Goal: Task Accomplishment & Management: Use online tool/utility

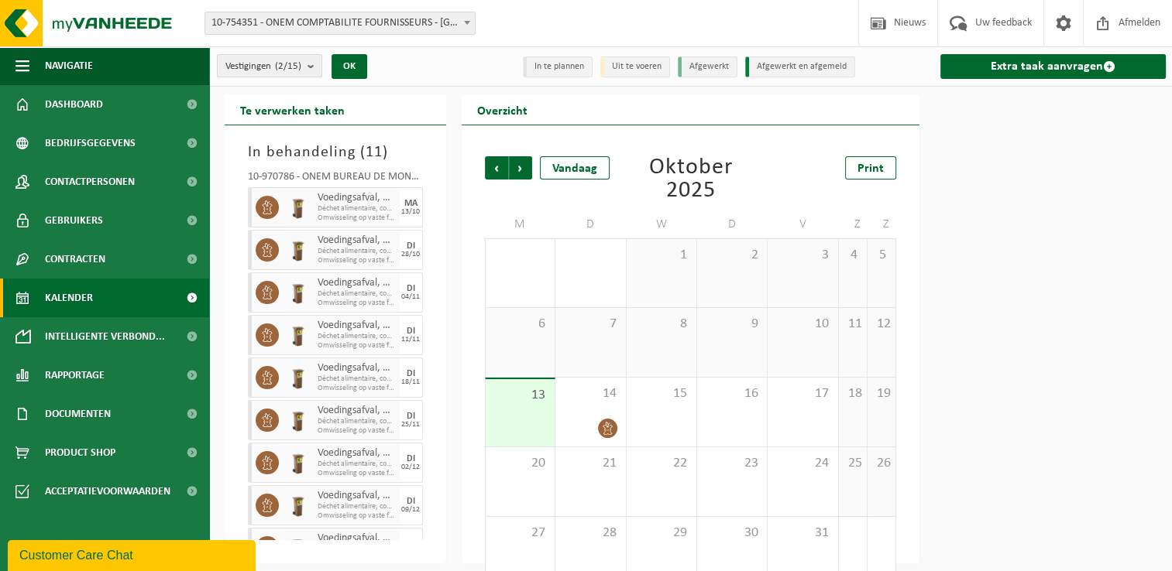
click at [299, 70] on count "(2/15)" at bounding box center [288, 66] width 26 height 10
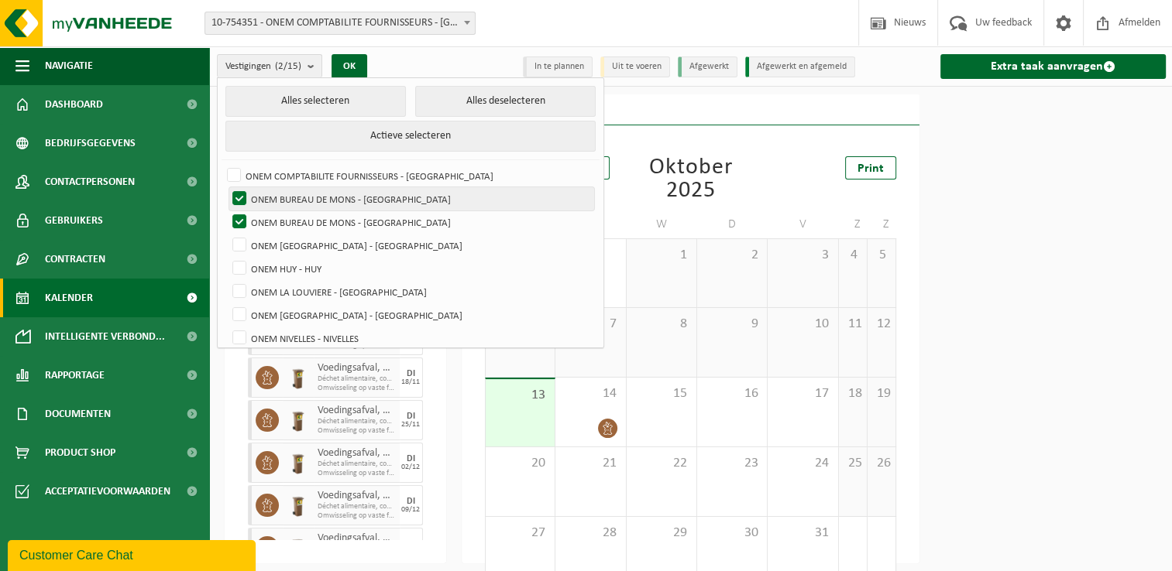
click at [360, 194] on label "ONEM BUREAU DE MONS - [GEOGRAPHIC_DATA]" at bounding box center [411, 198] width 365 height 23
click at [227, 187] on input "ONEM BUREAU DE MONS - [GEOGRAPHIC_DATA]" at bounding box center [226, 187] width 1 height 1
checkbox input "false"
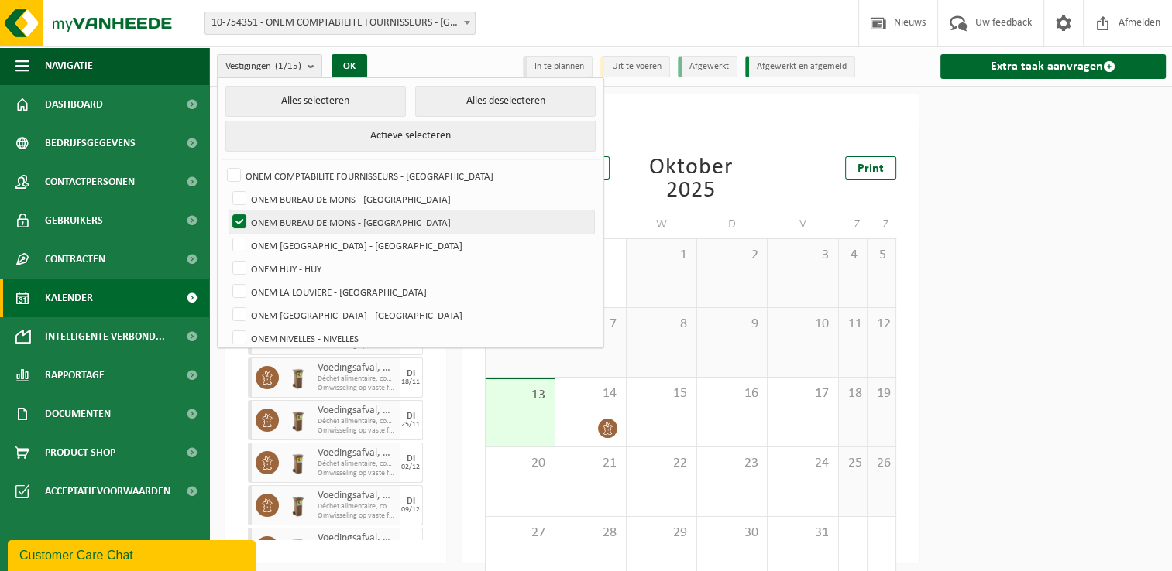
click at [365, 218] on label "ONEM BUREAU DE MONS - [GEOGRAPHIC_DATA]" at bounding box center [411, 222] width 365 height 23
click at [227, 211] on input "ONEM BUREAU DE MONS - [GEOGRAPHIC_DATA]" at bounding box center [226, 210] width 1 height 1
checkbox input "false"
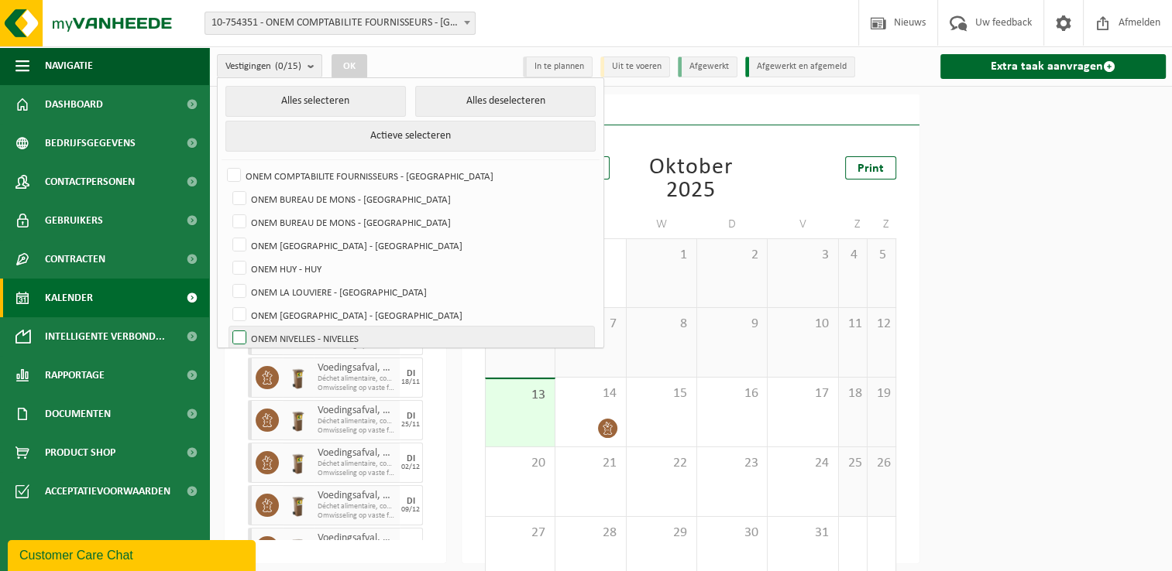
click at [366, 332] on label "ONEM NIVELLES - NIVELLES" at bounding box center [411, 338] width 365 height 23
click at [227, 327] on input "ONEM NIVELLES - NIVELLES" at bounding box center [226, 326] width 1 height 1
checkbox input "true"
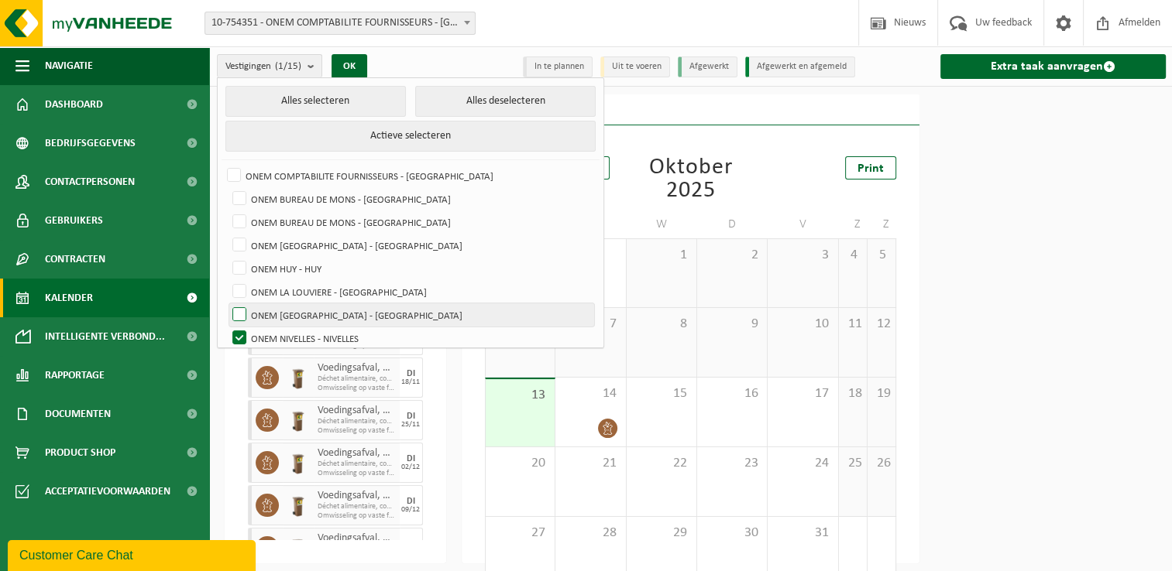
scroll to position [77, 0]
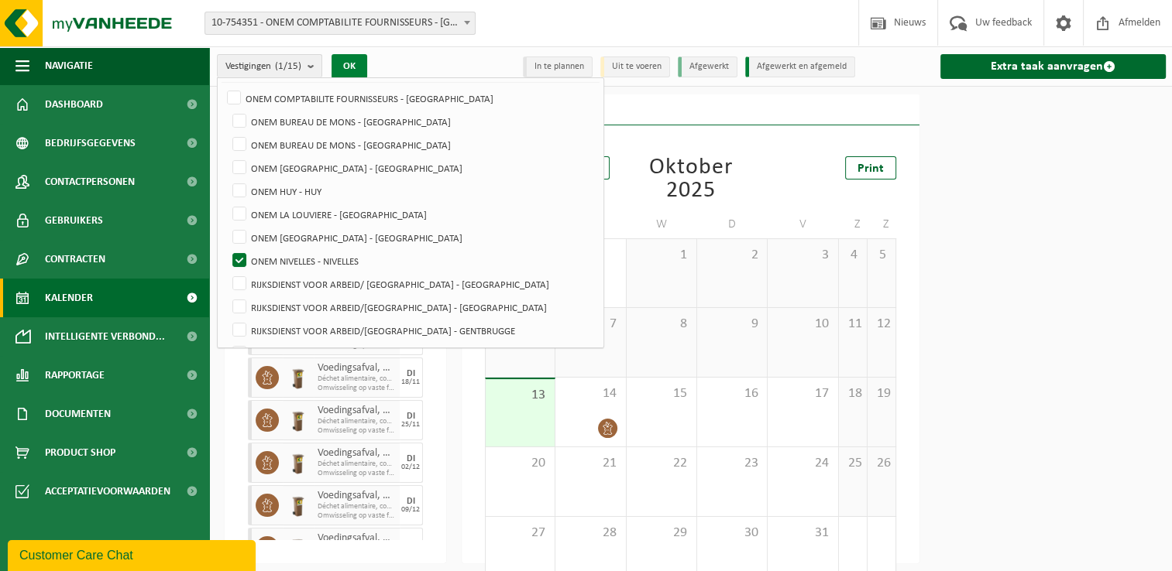
click at [358, 59] on button "OK" at bounding box center [349, 66] width 36 height 25
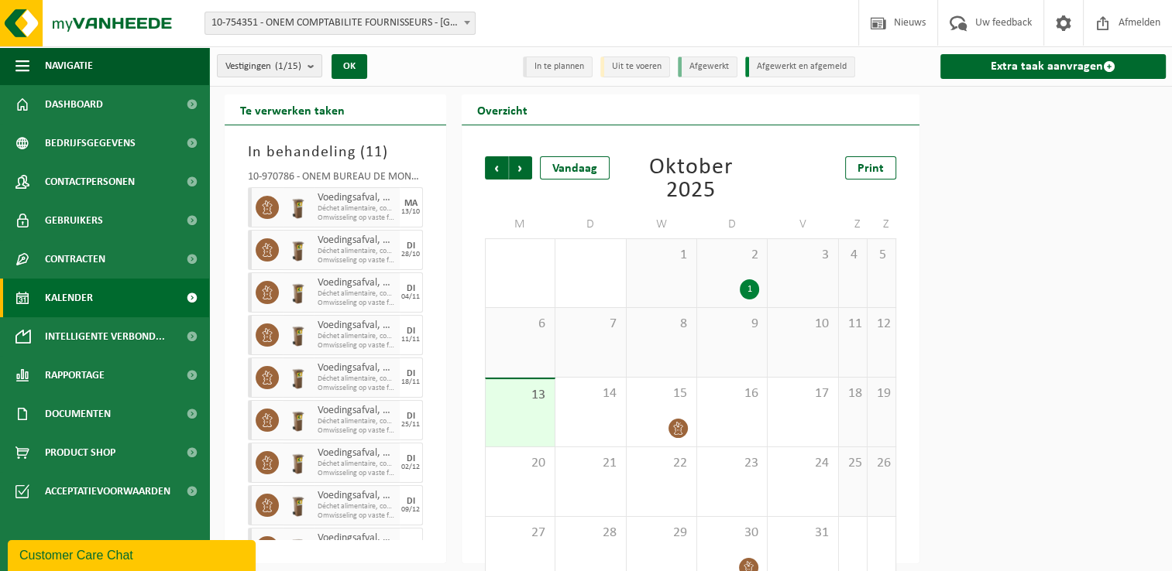
scroll to position [0, 0]
click at [288, 67] on count "(1/15)" at bounding box center [288, 66] width 26 height 10
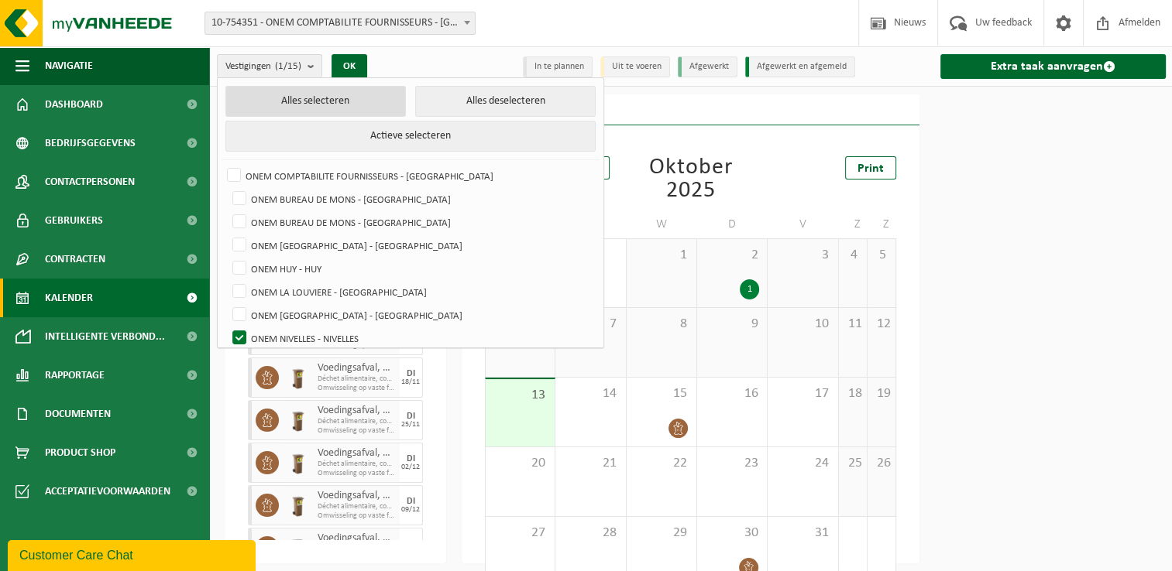
click at [285, 103] on button "Alles selecteren" at bounding box center [315, 101] width 180 height 31
checkbox input "true"
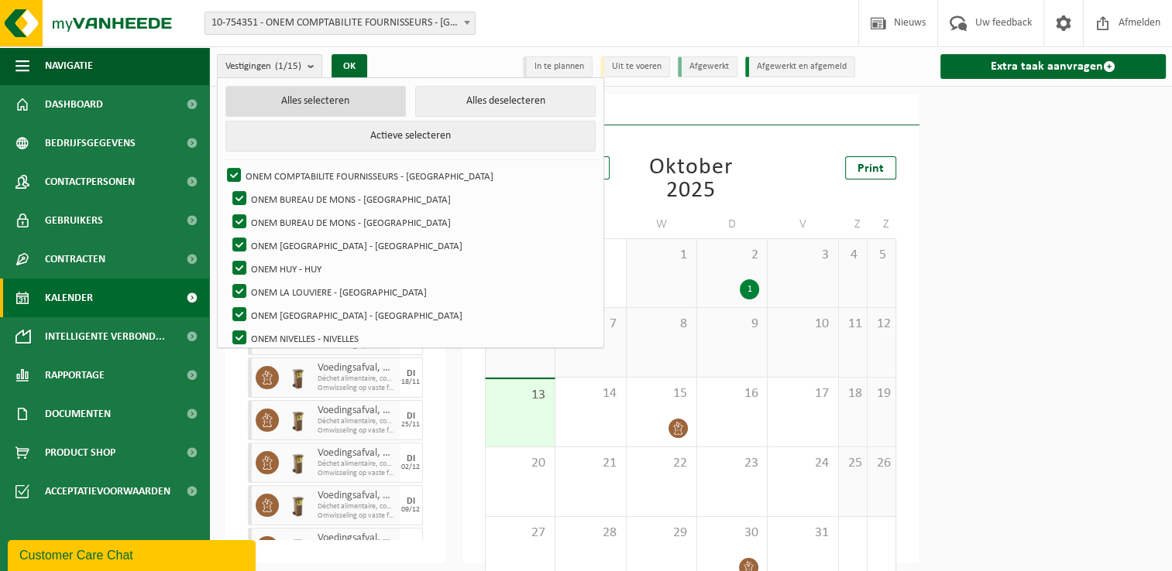
checkbox input "true"
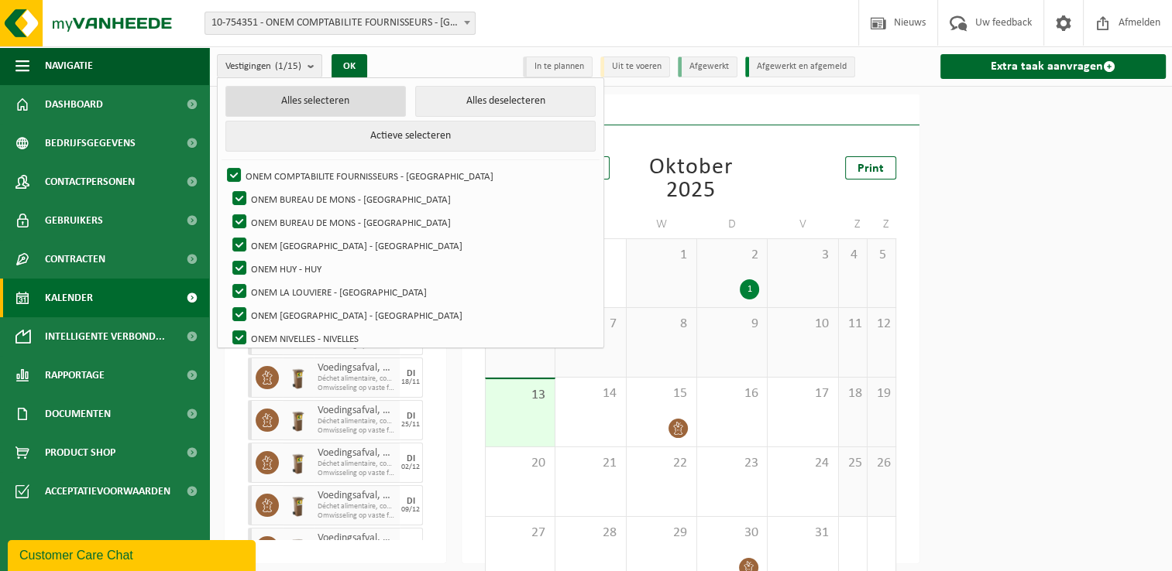
checkbox input "true"
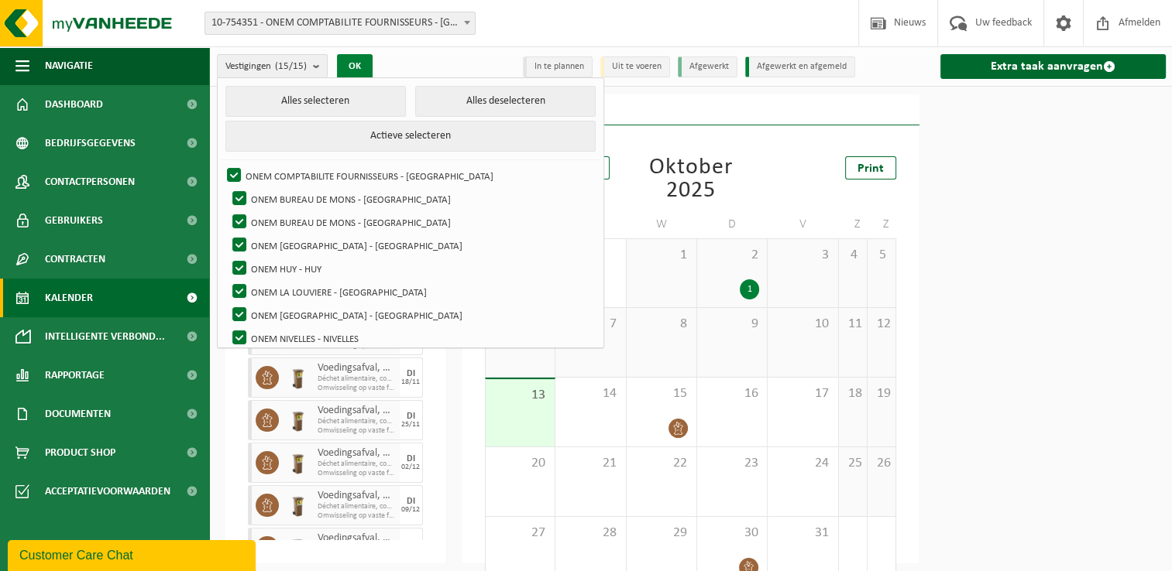
click at [359, 64] on button "OK" at bounding box center [355, 66] width 36 height 25
